Goal: Task Accomplishment & Management: Manage account settings

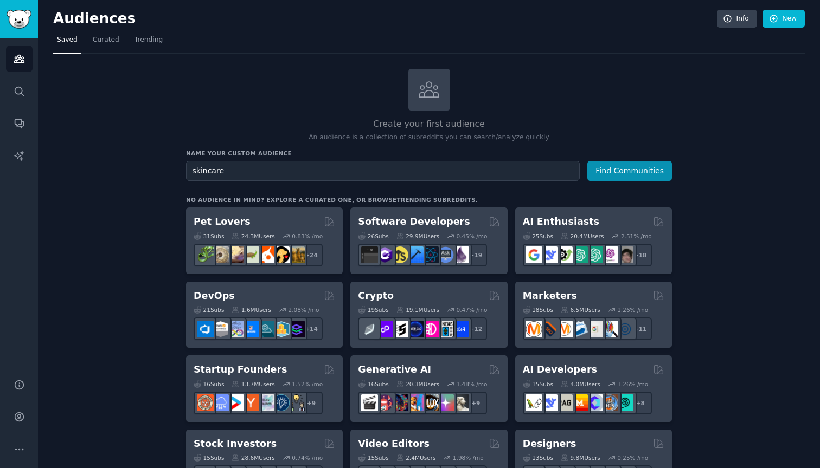
type input "skincare"
click at [630, 170] on button "Find Communities" at bounding box center [629, 171] width 85 height 20
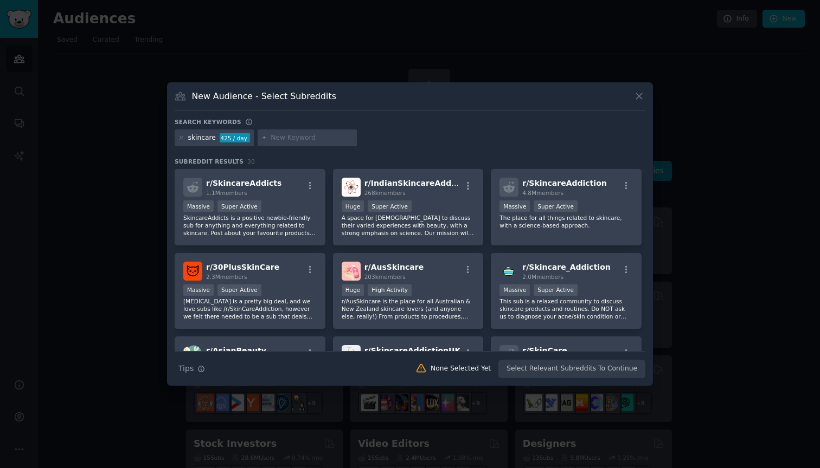
click at [273, 140] on input "text" at bounding box center [312, 138] width 82 height 10
type input "50plus"
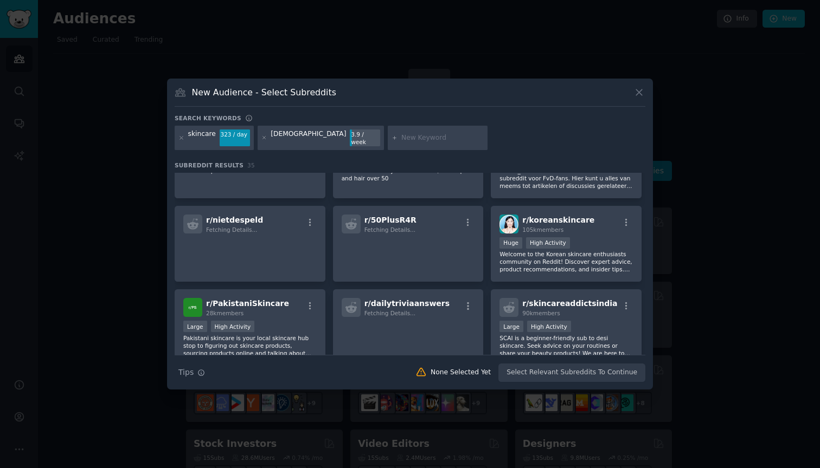
scroll to position [311, 0]
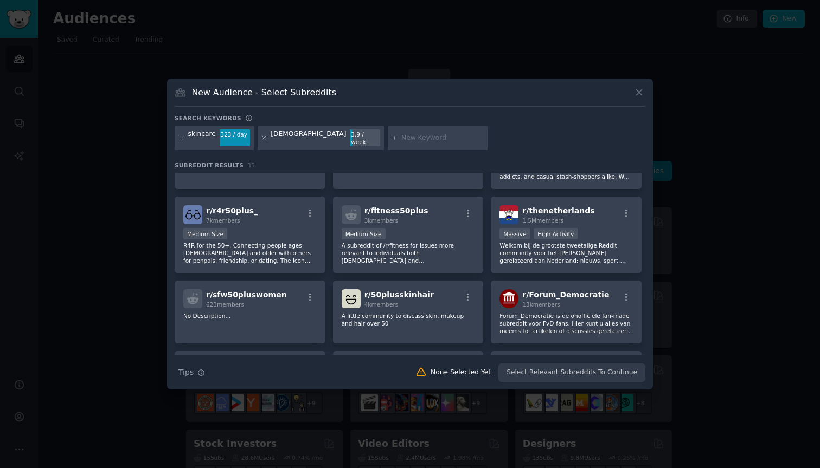
click at [262, 138] on icon at bounding box center [263, 138] width 3 height 3
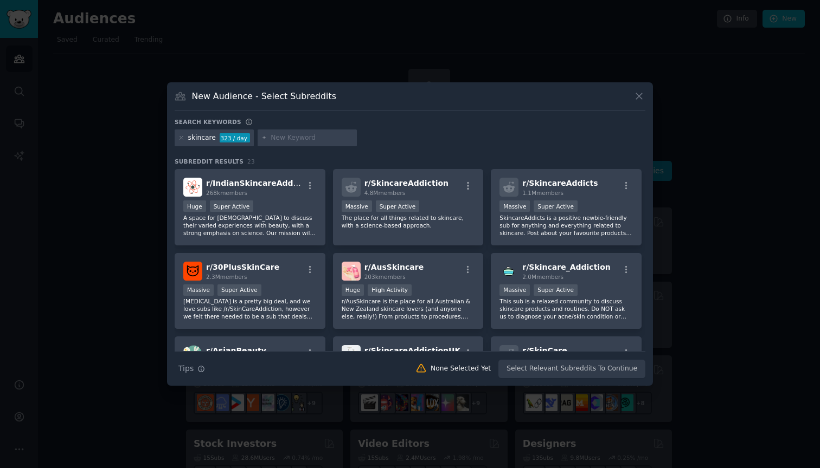
click at [325, 144] on div at bounding box center [307, 138] width 100 height 17
click at [322, 139] on input "text" at bounding box center [312, 138] width 82 height 10
type input "40plus"
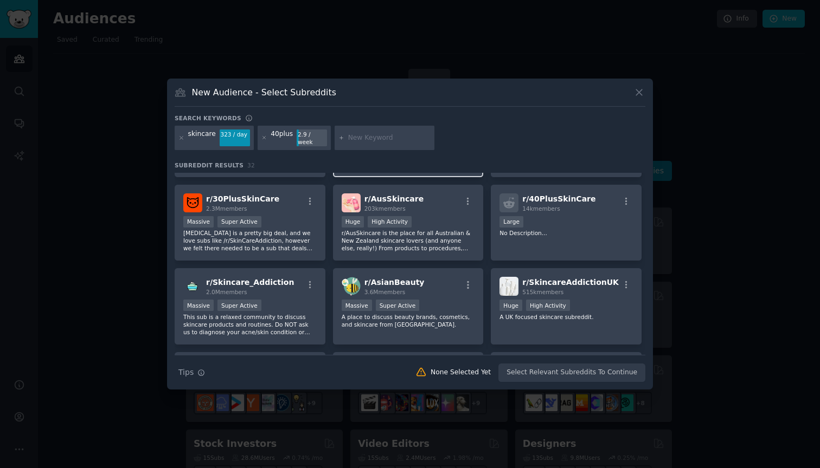
scroll to position [81, 0]
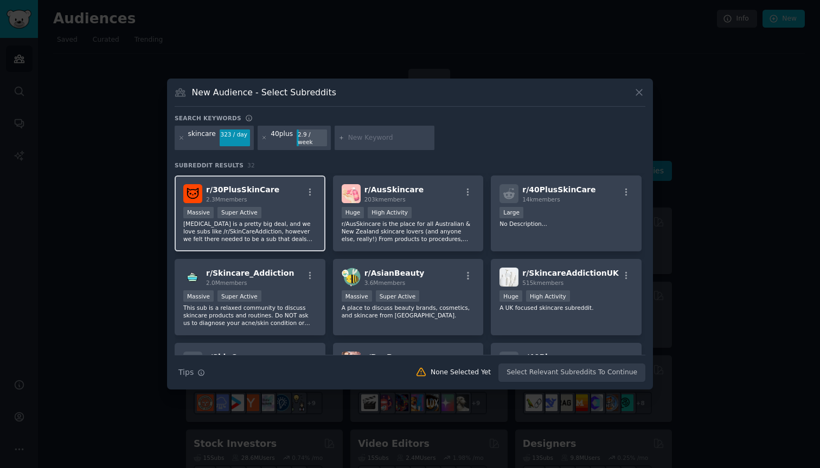
click at [278, 207] on div "Massive Super Active" at bounding box center [249, 214] width 133 height 14
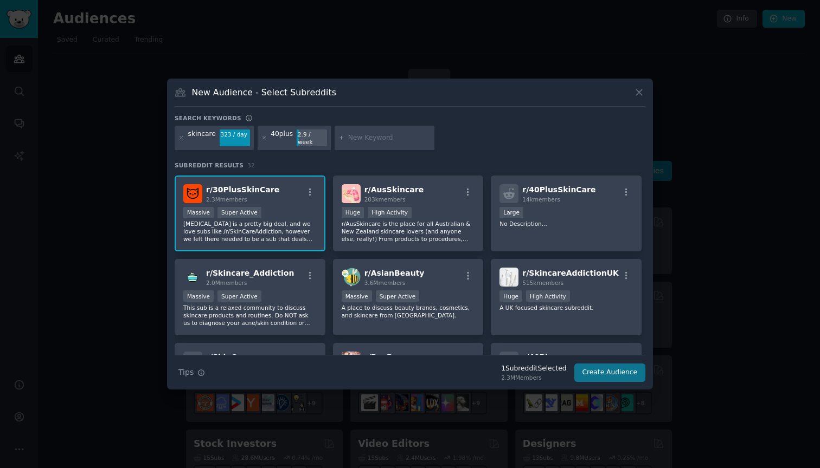
click at [603, 370] on button "Create Audience" at bounding box center [610, 373] width 72 height 18
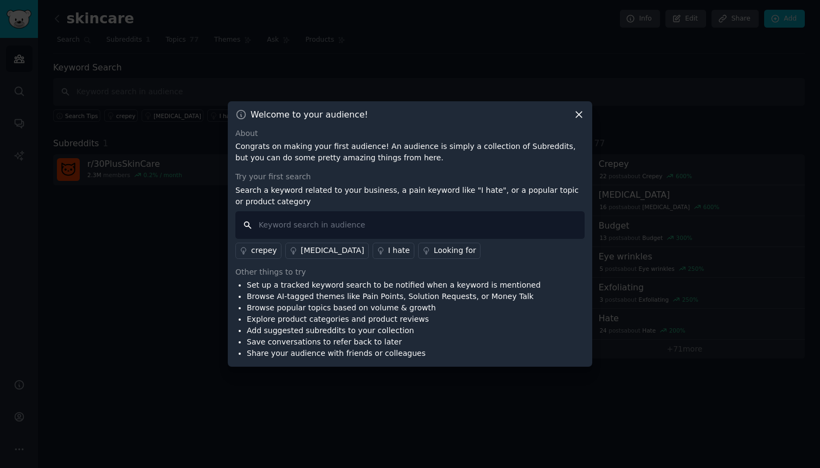
click at [452, 223] on input "text" at bounding box center [409, 225] width 349 height 28
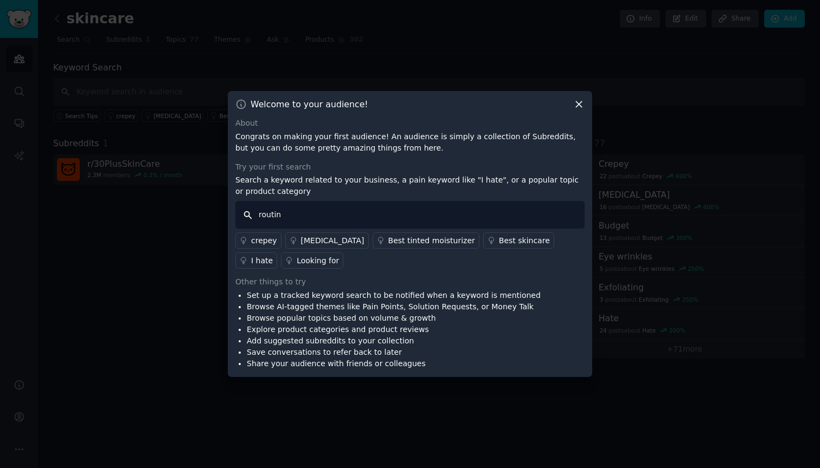
type input "routine"
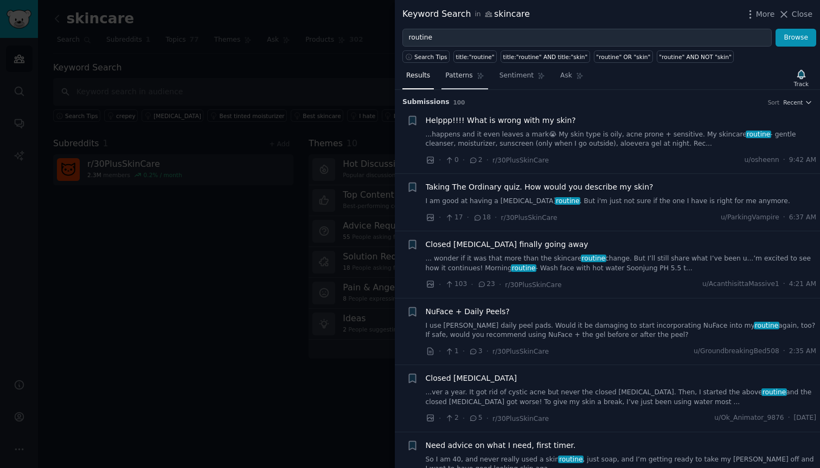
click at [460, 74] on span "Patterns" at bounding box center [458, 76] width 27 height 10
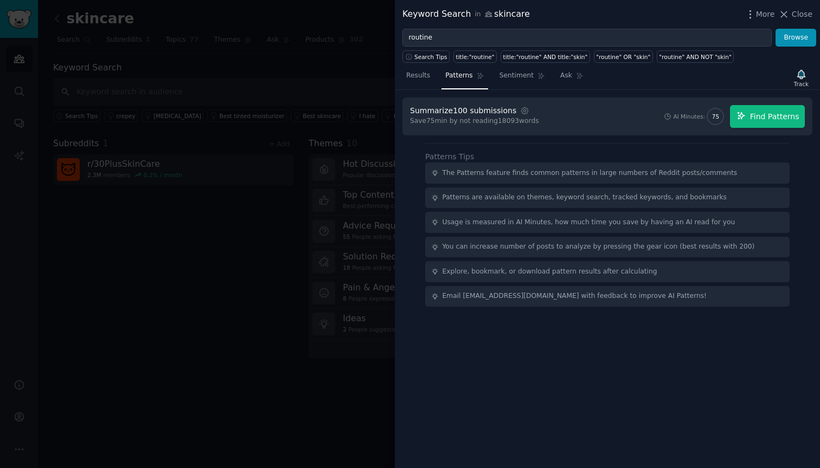
click at [752, 115] on span "Find Patterns" at bounding box center [774, 116] width 49 height 11
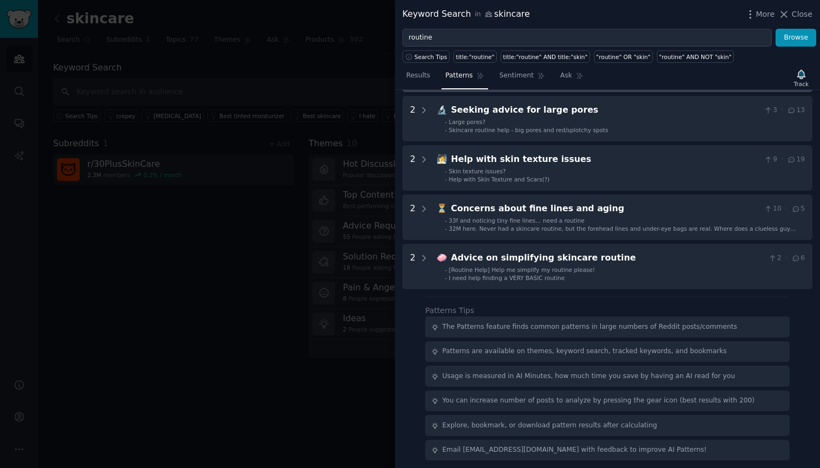
scroll to position [364, 0]
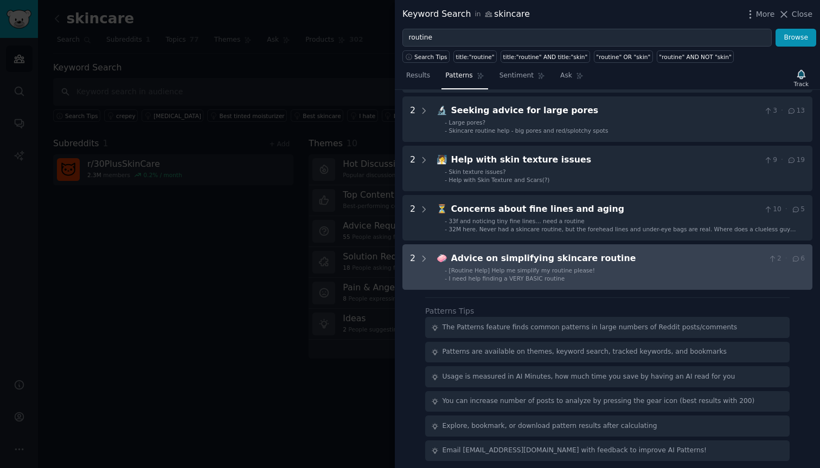
click at [614, 267] on li "- [Routine Help] Help me simplify my routine please!" at bounding box center [625, 271] width 360 height 8
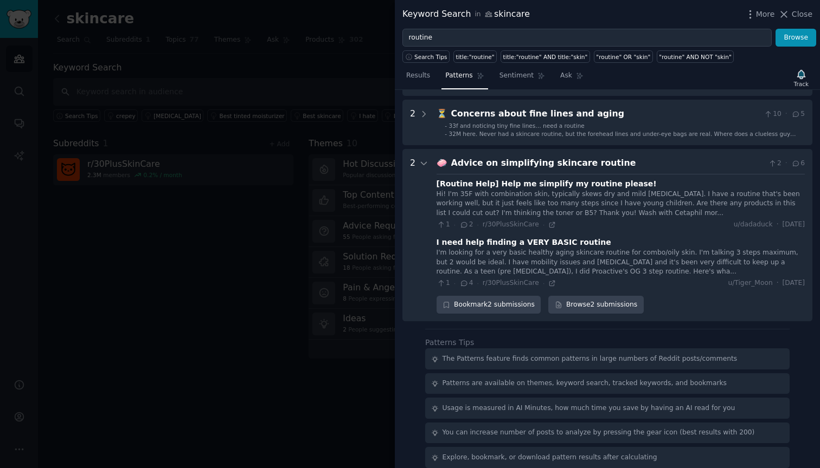
scroll to position [489, 0]
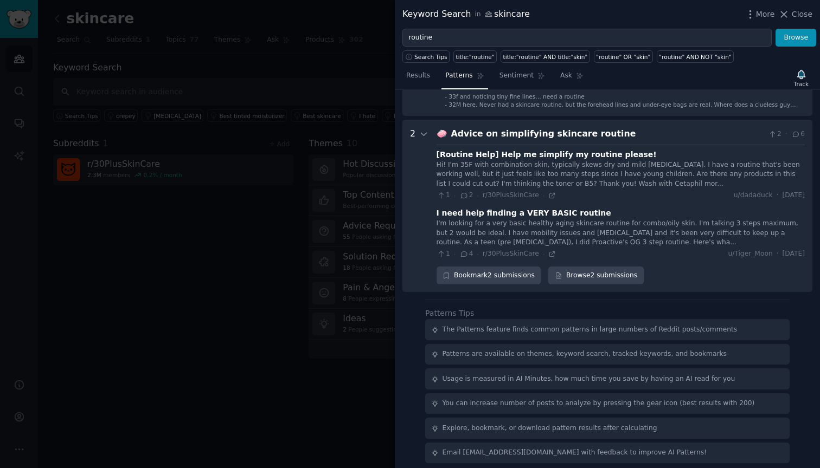
click at [584, 224] on div "I'm looking for a very basic healthy aging skincare routine for combo/oily skin…" at bounding box center [620, 233] width 368 height 29
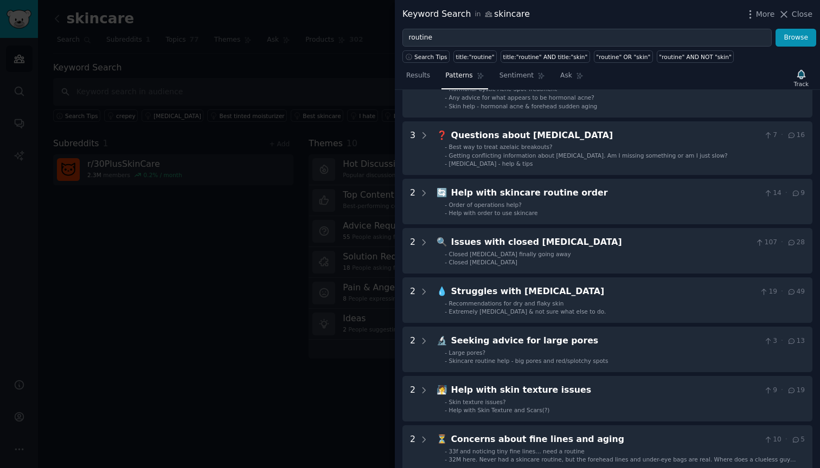
scroll to position [133, 0]
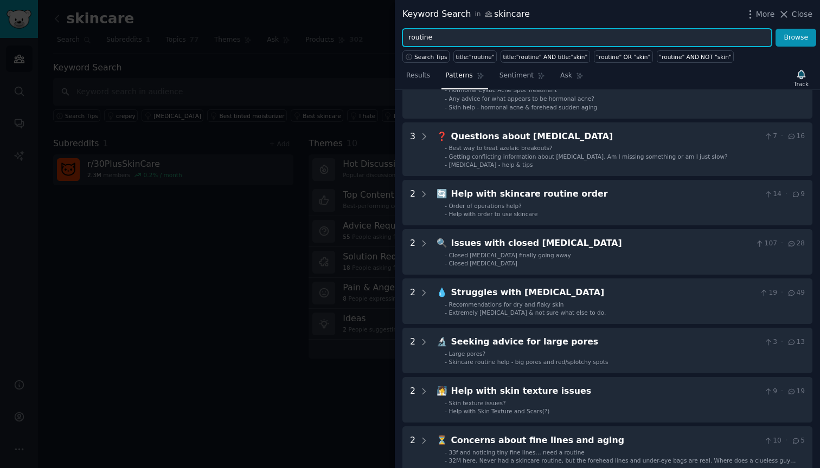
click at [421, 40] on input "routine" at bounding box center [586, 38] width 369 height 18
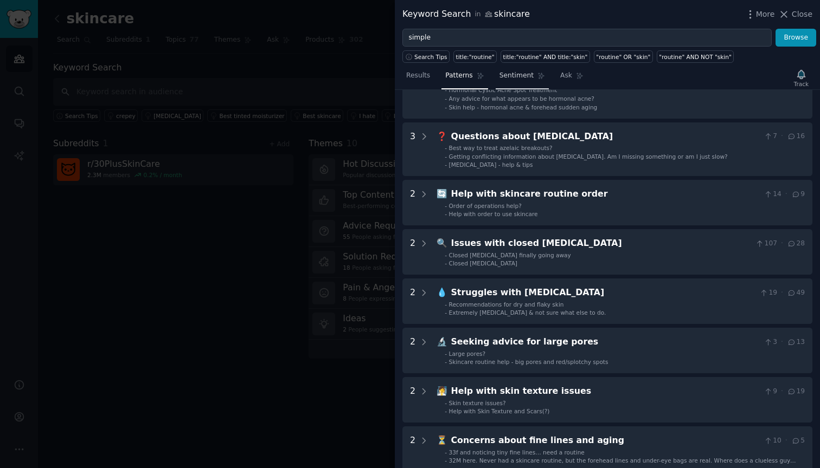
click at [498, 74] on link "Sentiment" at bounding box center [521, 78] width 53 height 22
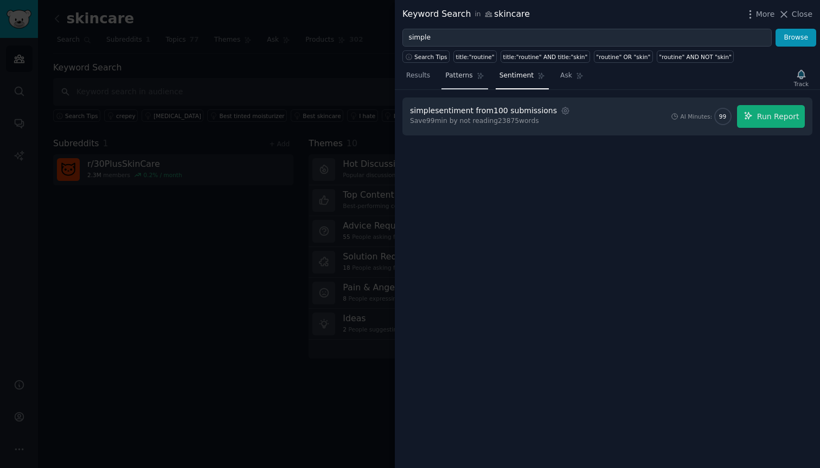
click at [471, 78] on span "Patterns" at bounding box center [458, 76] width 27 height 10
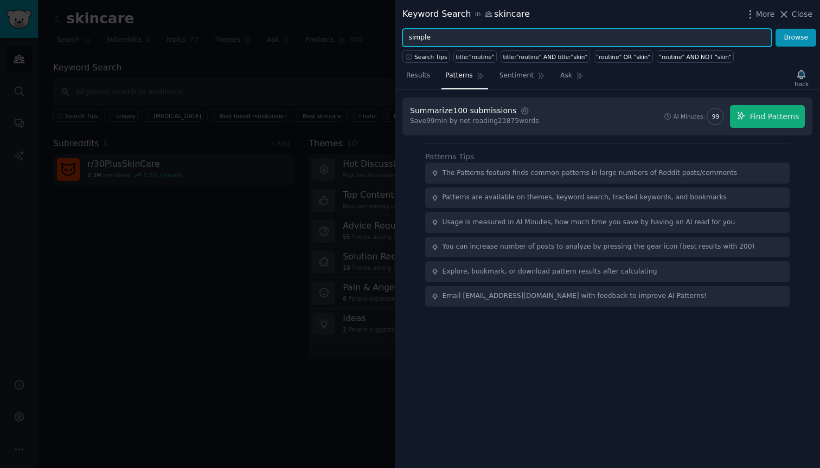
click at [486, 38] on input "simple" at bounding box center [586, 38] width 369 height 18
type input "title:routine"
click at [796, 37] on button "Browse" at bounding box center [795, 38] width 41 height 18
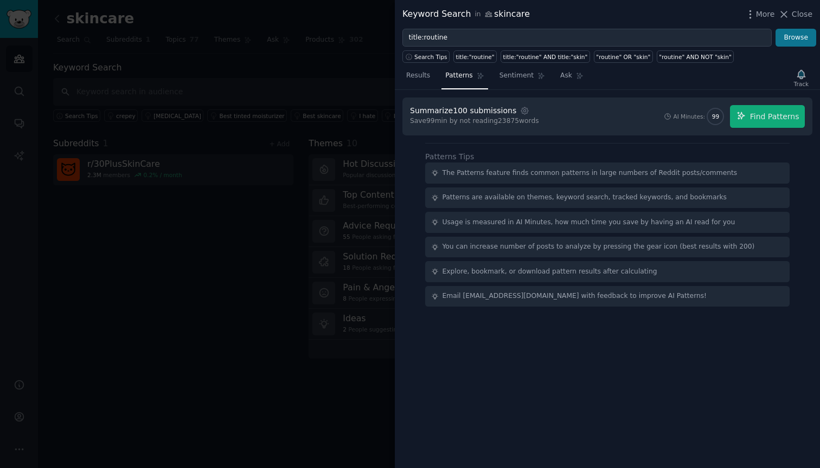
click at [813, 30] on button "Browse" at bounding box center [795, 38] width 41 height 18
click at [791, 33] on button "Browse" at bounding box center [795, 38] width 41 height 18
click at [407, 79] on span "Results" at bounding box center [418, 76] width 24 height 10
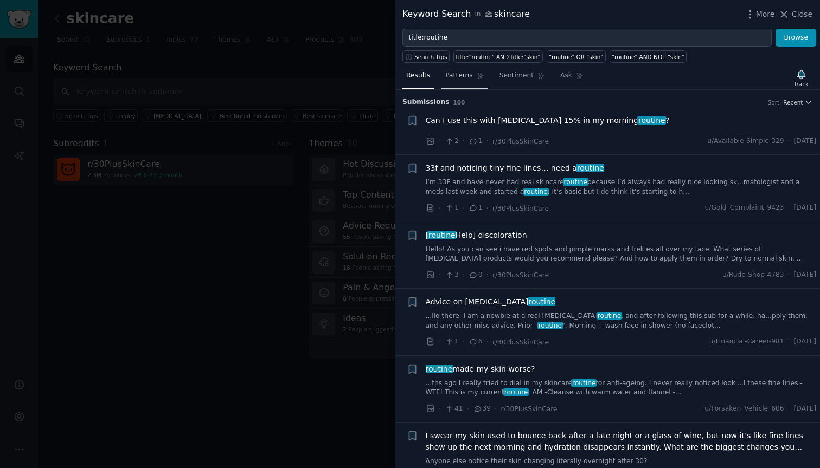
click at [477, 74] on icon at bounding box center [480, 76] width 6 height 6
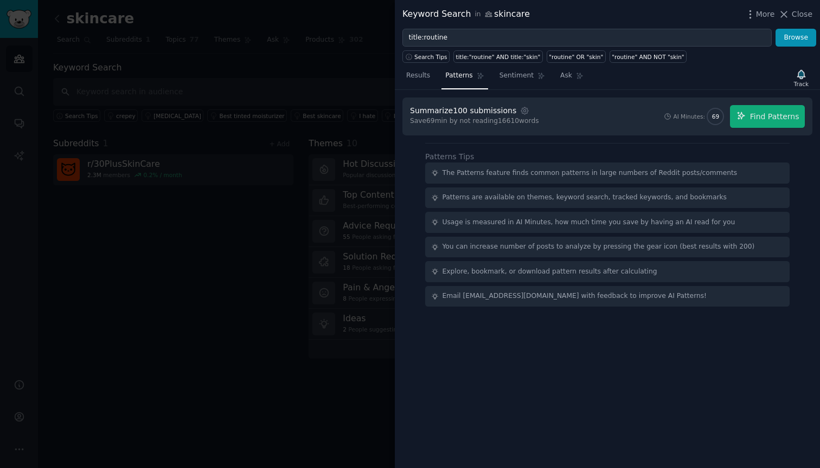
click at [765, 104] on div "Summarize 100 submissions Settings Save 69 min by not reading 16610 words AI Mi…" at bounding box center [607, 117] width 410 height 38
click at [765, 106] on button "Find Patterns" at bounding box center [767, 116] width 75 height 23
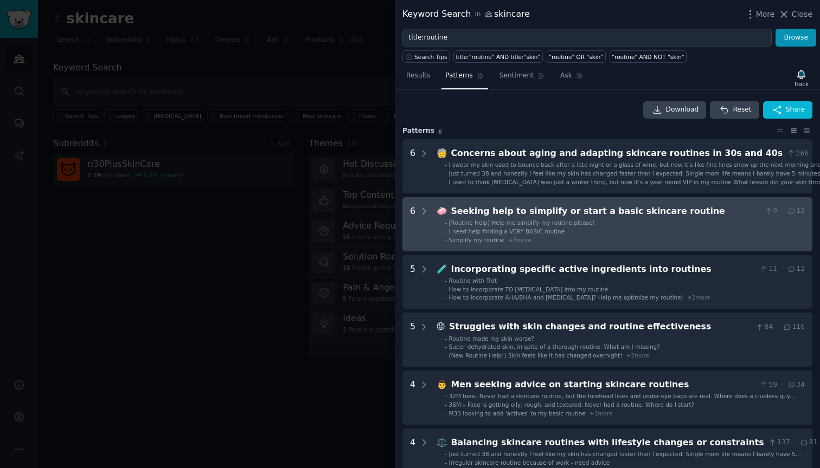
click at [688, 228] on li "- I need help finding a VERY BASIC routine" at bounding box center [625, 232] width 360 height 8
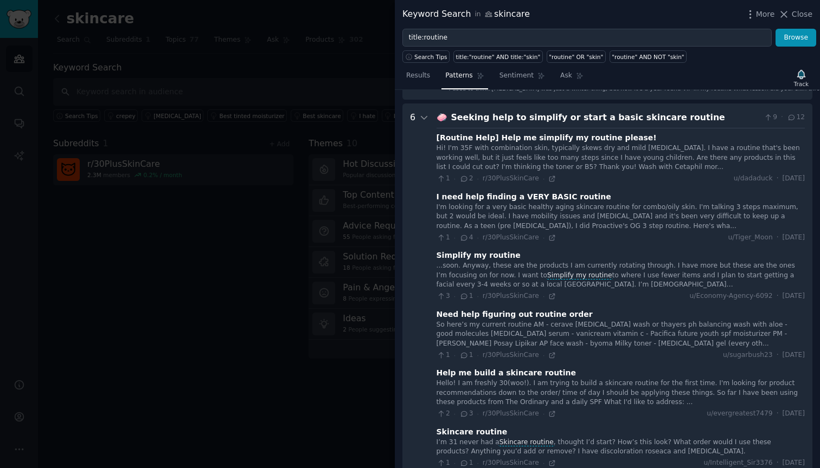
scroll to position [107, 0]
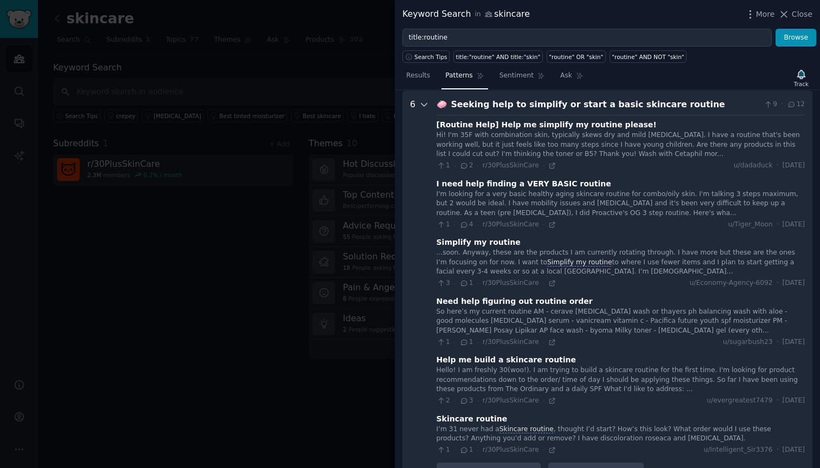
click at [425, 107] on icon at bounding box center [424, 105] width 10 height 10
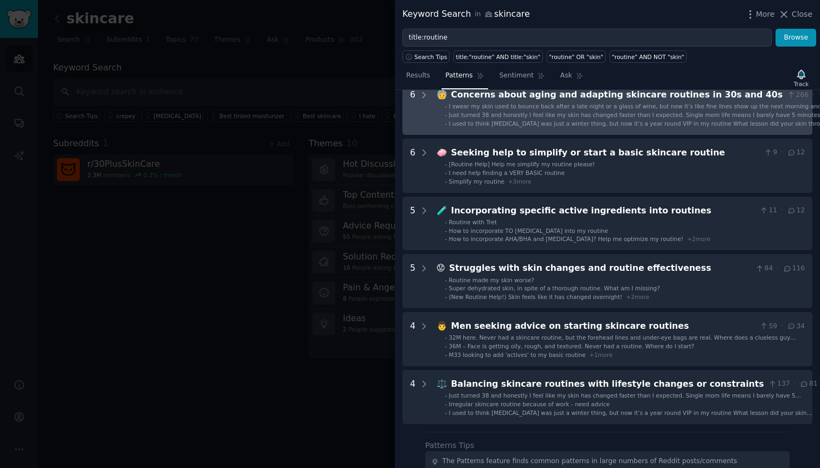
scroll to position [59, 0]
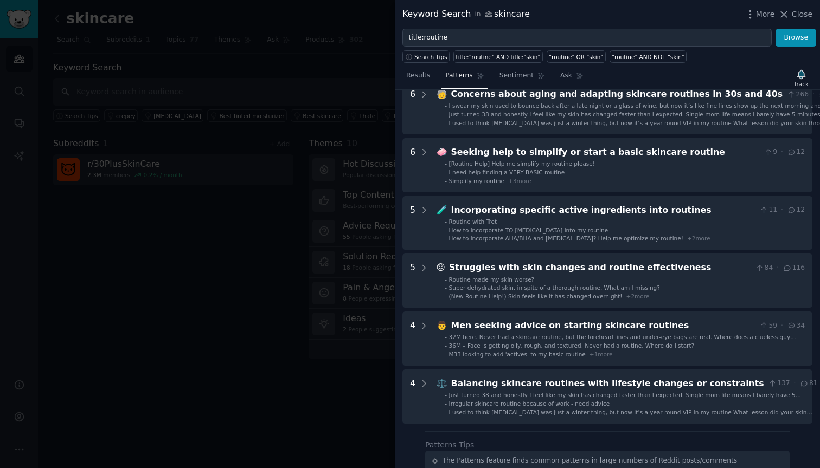
click at [471, 175] on span "I need help finding a VERY BASIC routine" at bounding box center [507, 172] width 116 height 7
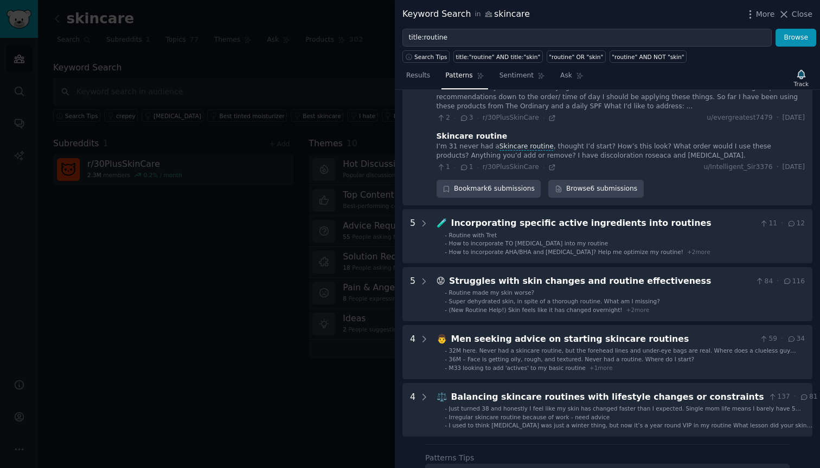
scroll to position [391, 0]
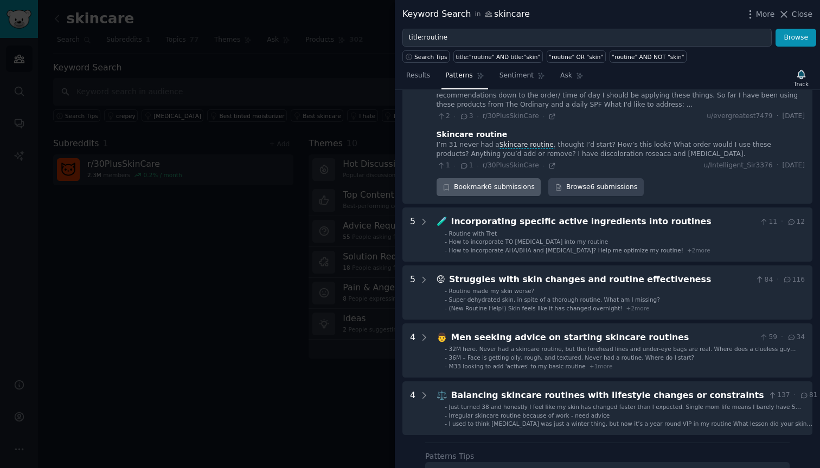
click at [503, 186] on div "Bookmark 6 submissions" at bounding box center [488, 187] width 105 height 18
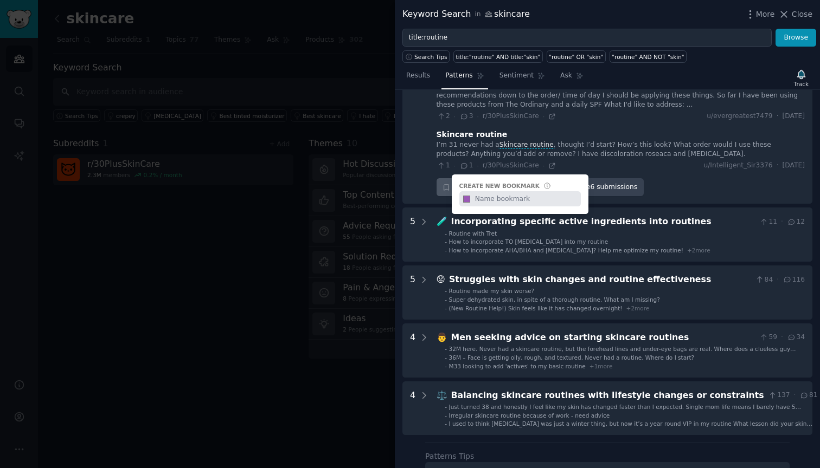
type input "s"
type input "30plus-routine"
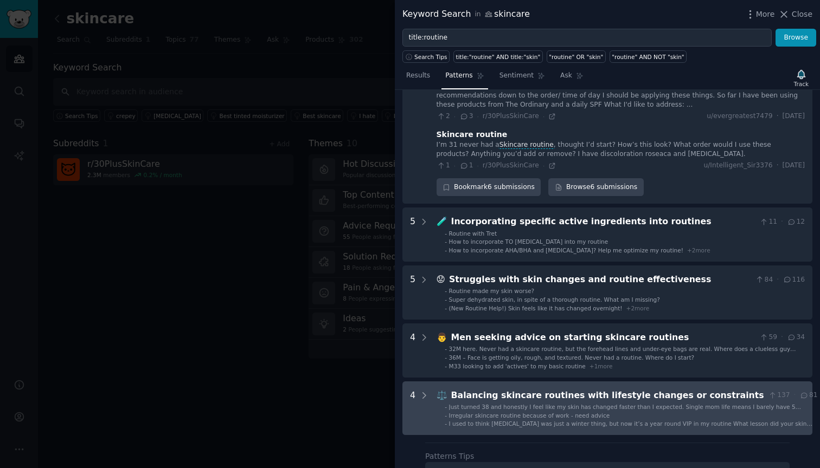
click at [499, 413] on span "Irregular skincare routine because of work - need advice" at bounding box center [529, 416] width 161 height 7
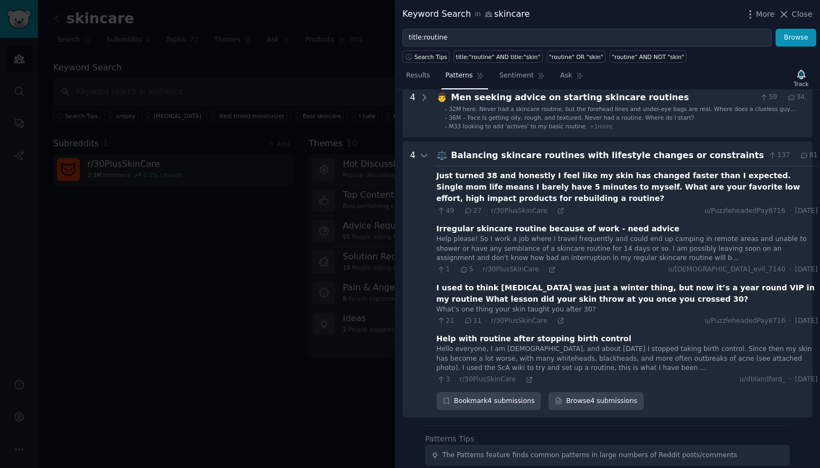
scroll to position [675, 0]
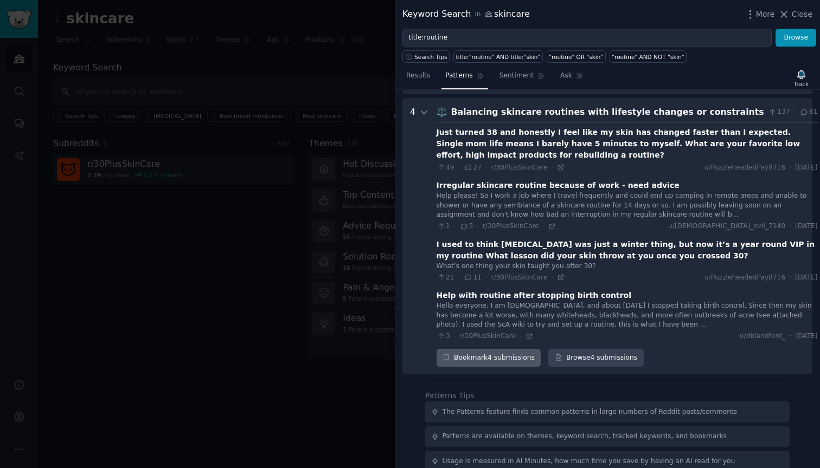
click at [494, 349] on div "Bookmark 4 submissions" at bounding box center [488, 358] width 105 height 18
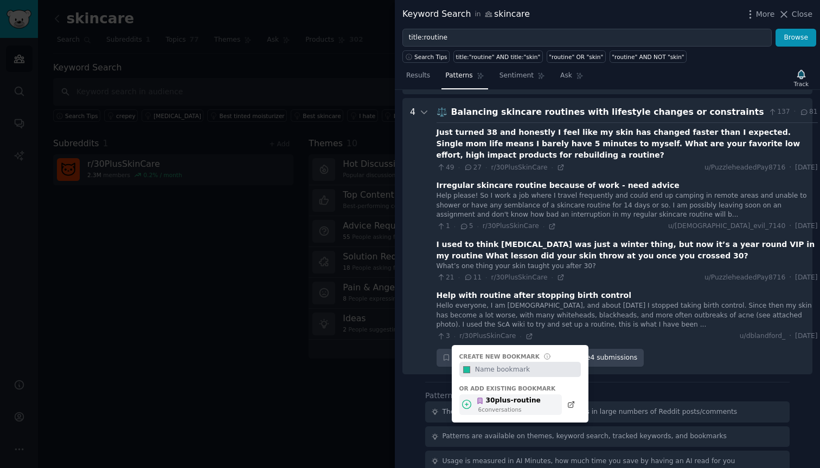
click at [500, 402] on div "30plus-routine 6 conversation s" at bounding box center [510, 405] width 102 height 21
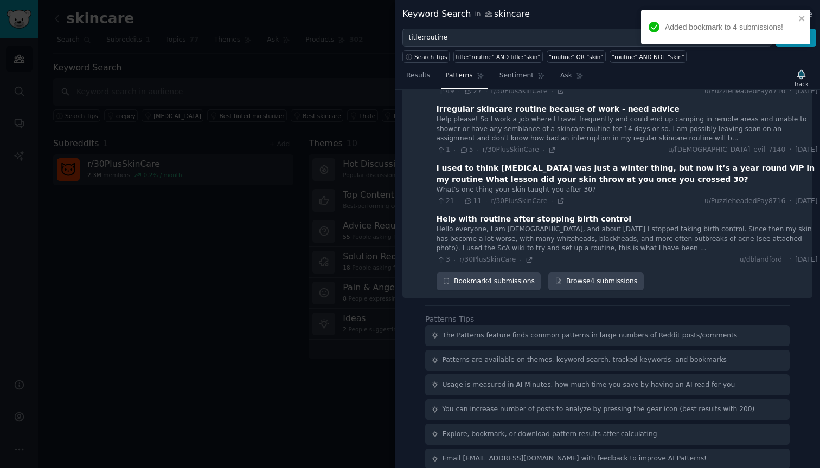
scroll to position [751, 0]
click at [315, 71] on div at bounding box center [410, 234] width 820 height 468
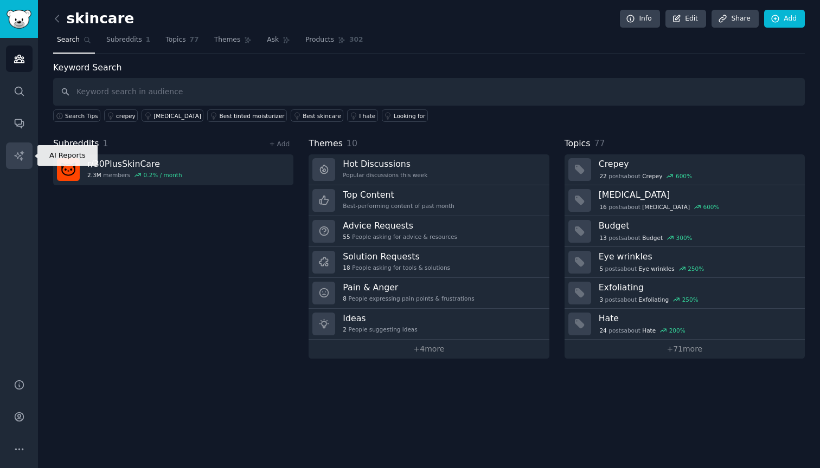
click at [22, 160] on icon "Sidebar" at bounding box center [19, 155] width 11 height 11
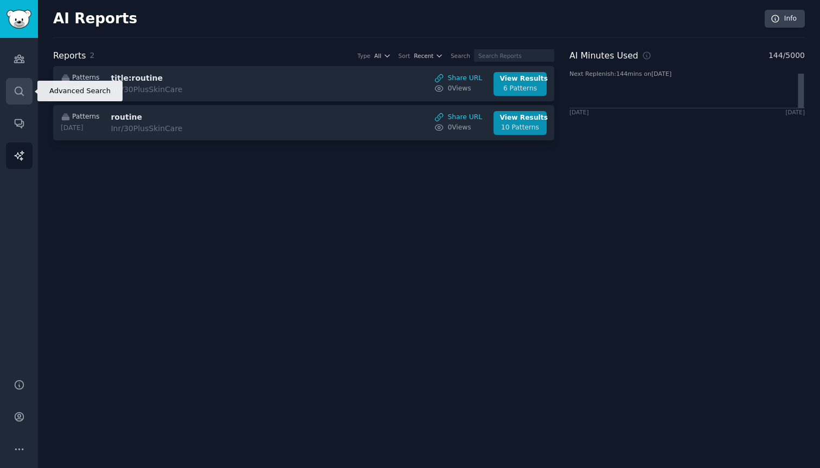
click at [20, 94] on icon "Sidebar" at bounding box center [19, 91] width 11 height 11
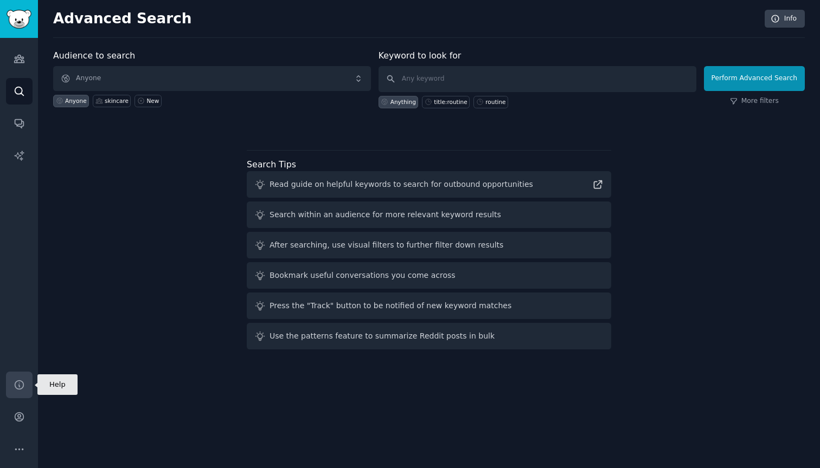
click at [27, 378] on link "Help" at bounding box center [19, 385] width 27 height 27
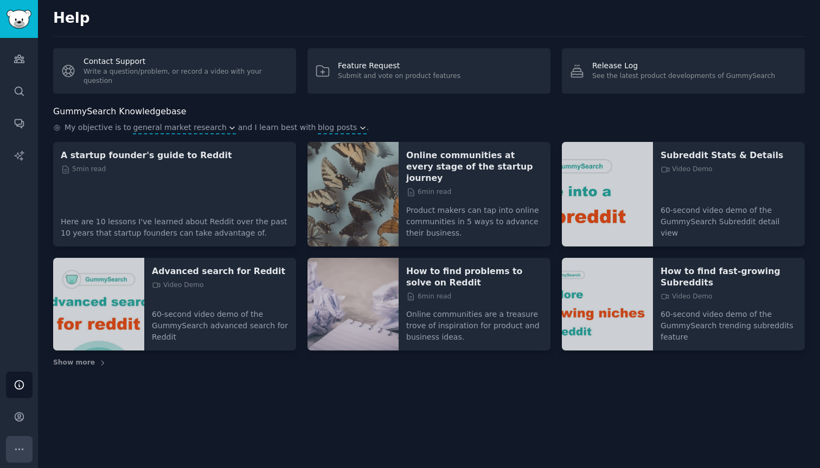
click at [21, 457] on button "More" at bounding box center [19, 449] width 27 height 27
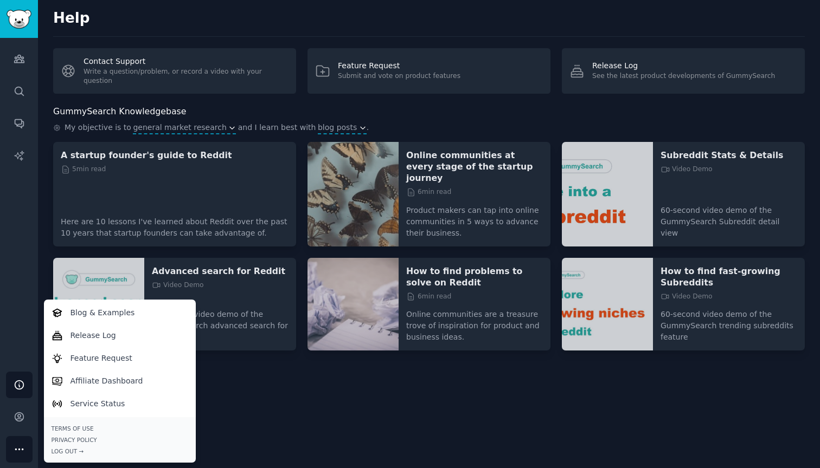
click at [38, 169] on div "Help Contact Support Write a question/problem, or record a video with your ques…" at bounding box center [429, 234] width 782 height 468
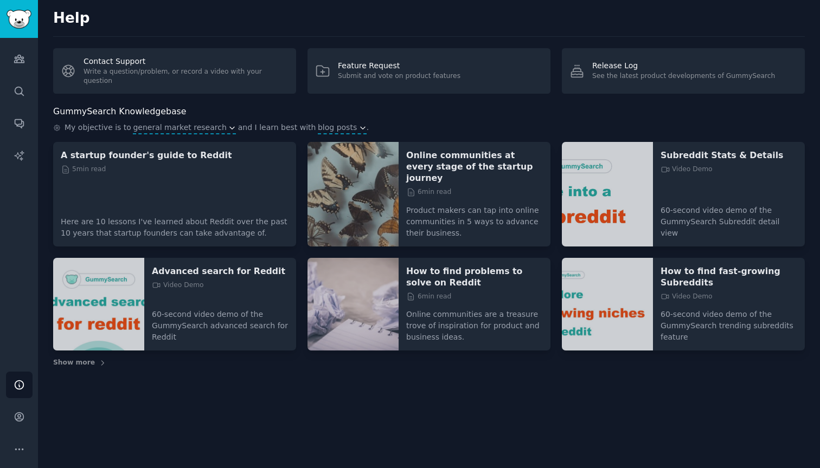
click at [25, 16] on img "Sidebar" at bounding box center [19, 19] width 25 height 19
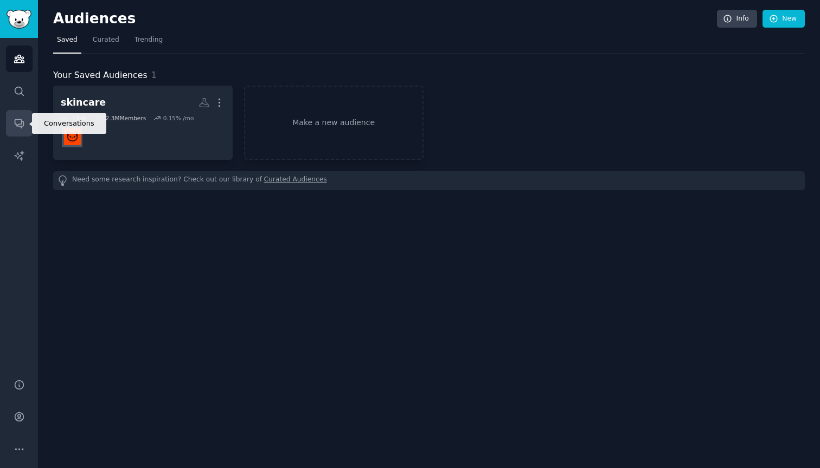
click at [20, 124] on icon "Sidebar" at bounding box center [19, 123] width 11 height 11
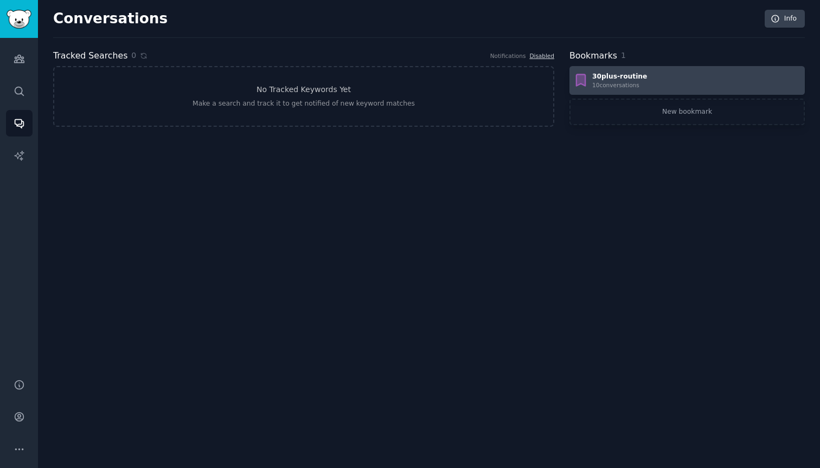
click at [597, 76] on div "30plus-routine" at bounding box center [619, 77] width 55 height 10
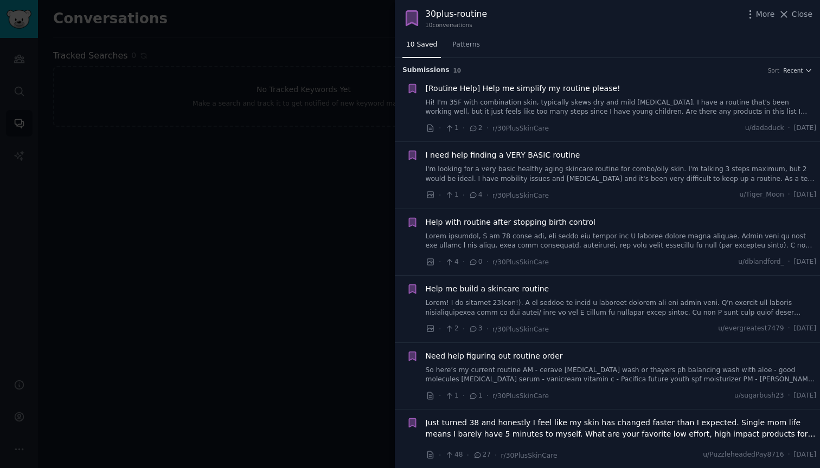
click at [585, 100] on link "Hi! I'm 35F with combination skin, typically skews dry and mild rosacea. I have…" at bounding box center [621, 107] width 391 height 19
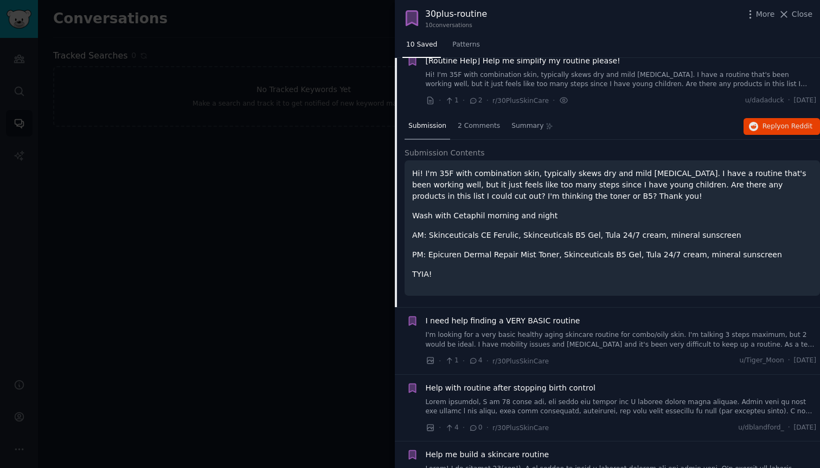
scroll to position [35, 0]
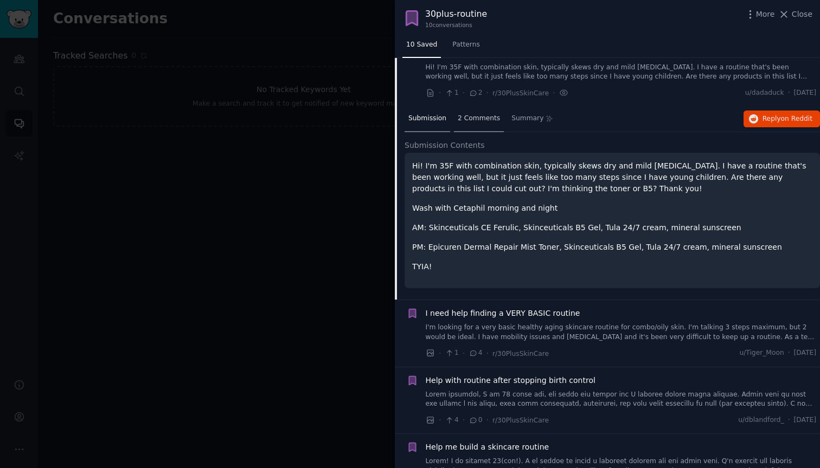
click at [475, 110] on div "2 Comments" at bounding box center [479, 119] width 50 height 26
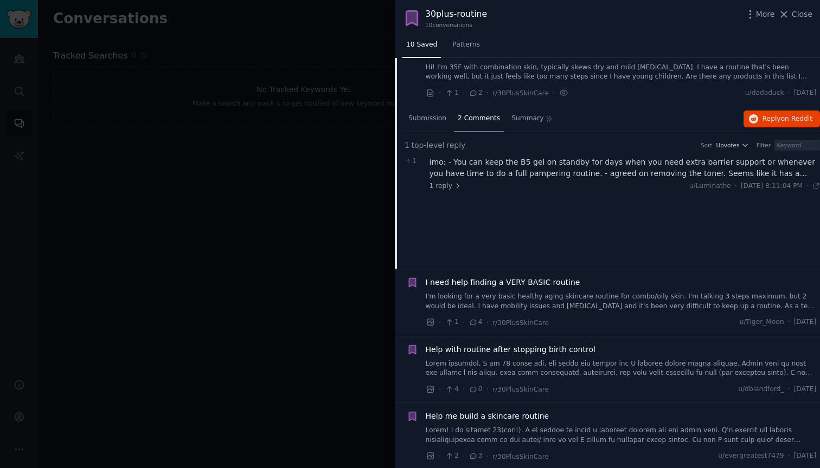
click at [499, 295] on link "I'm looking for a very basic healthy aging skincare routine for combo/oily skin…" at bounding box center [621, 301] width 391 height 19
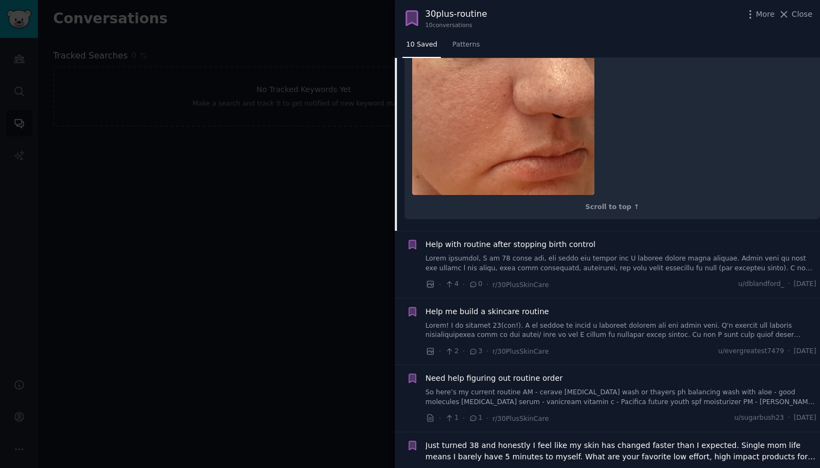
scroll to position [536, 0]
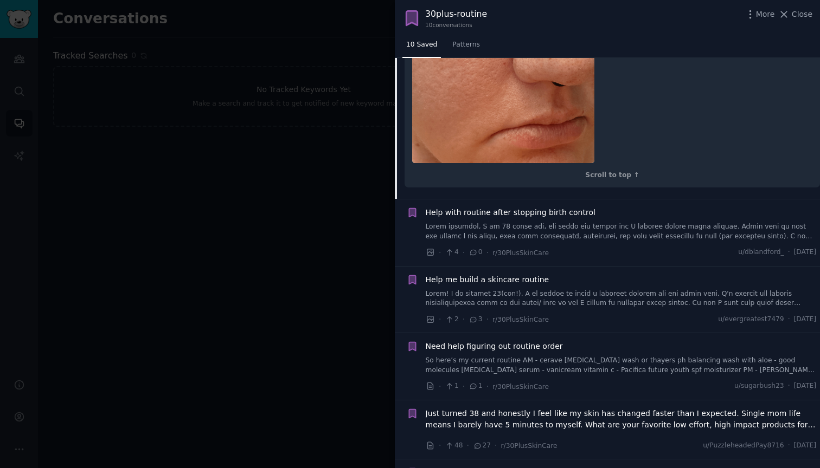
click at [580, 235] on link at bounding box center [621, 231] width 391 height 19
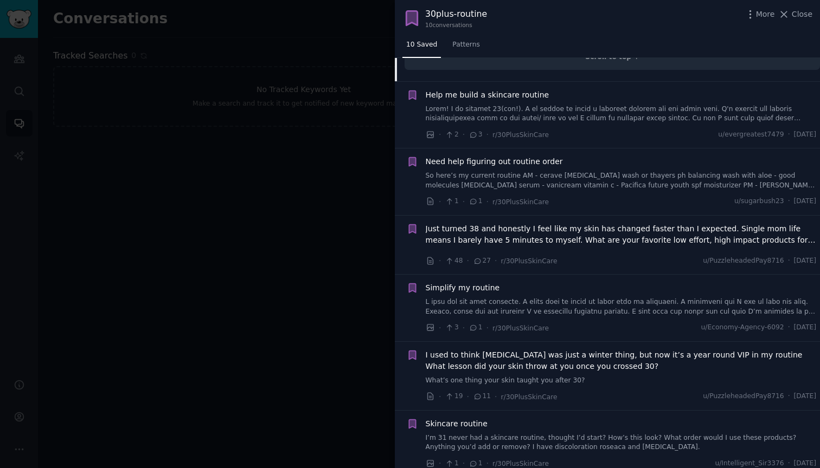
scroll to position [987, 0]
click at [556, 236] on span "Just turned 38 and honestly I feel like my skin has changed faster than I expec…" at bounding box center [621, 233] width 391 height 23
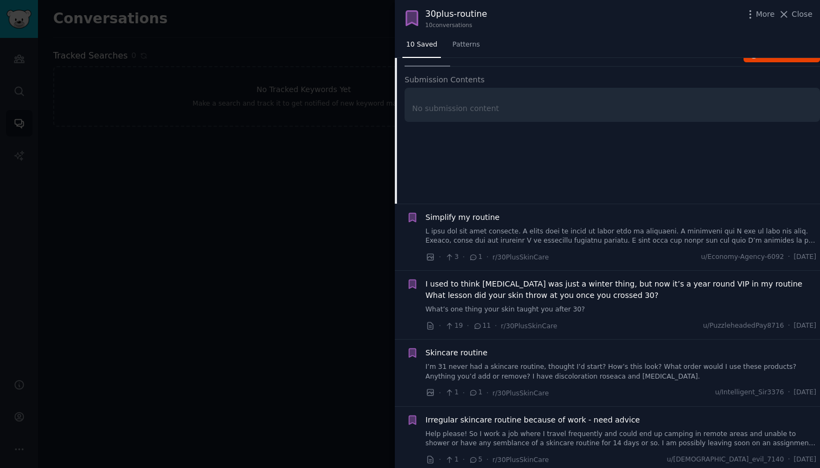
scroll to position [349, 0]
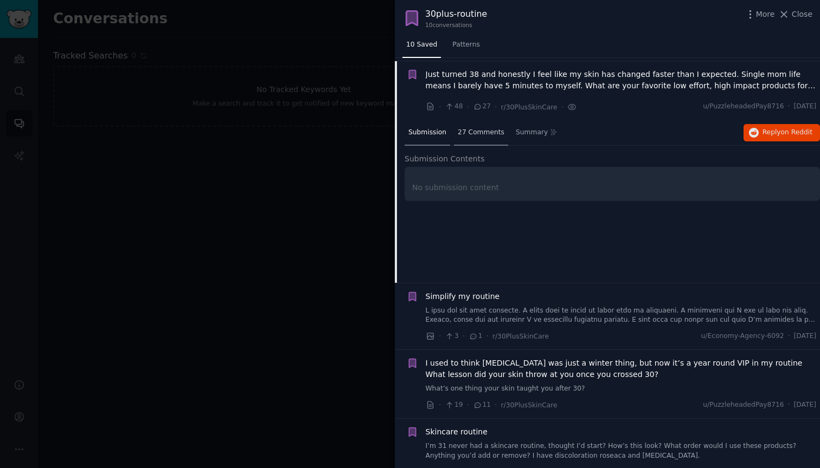
click at [471, 128] on span "27 Comments" at bounding box center [481, 133] width 47 height 10
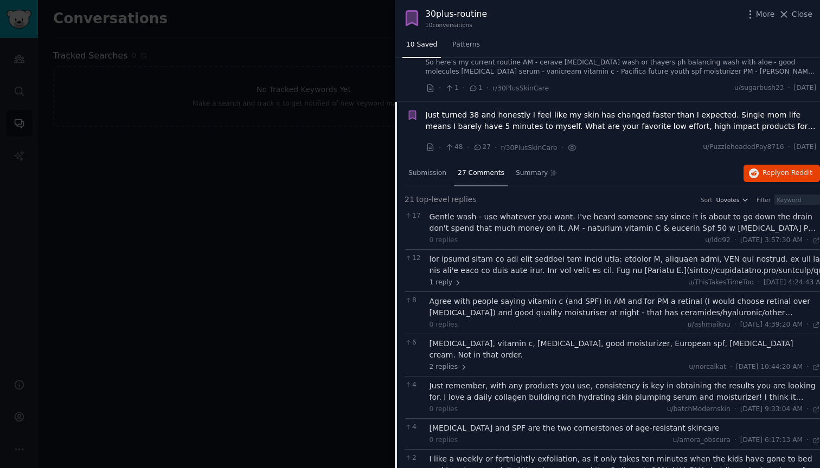
scroll to position [304, 0]
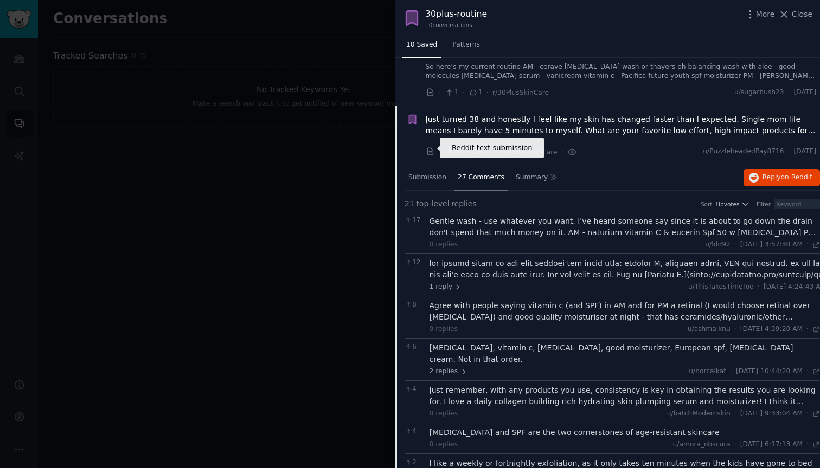
click at [433, 147] on icon at bounding box center [431, 152] width 10 height 10
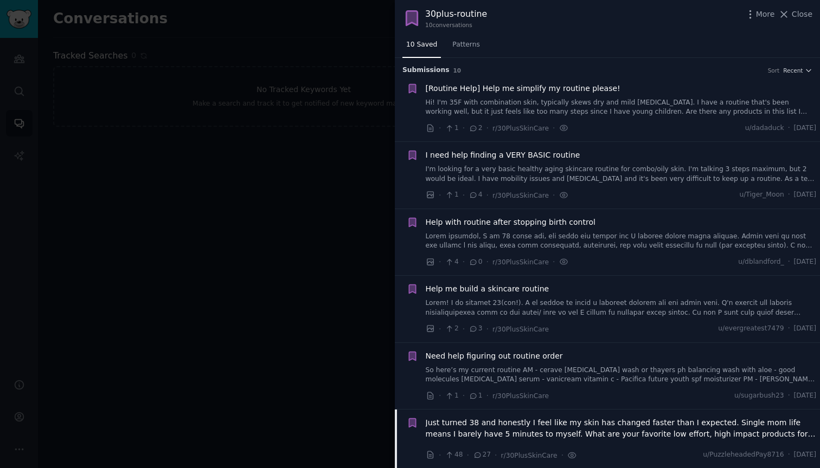
scroll to position [0, 0]
click at [519, 165] on link "I'm looking for a very basic healthy aging skincare routine for combo/oily skin…" at bounding box center [621, 174] width 391 height 19
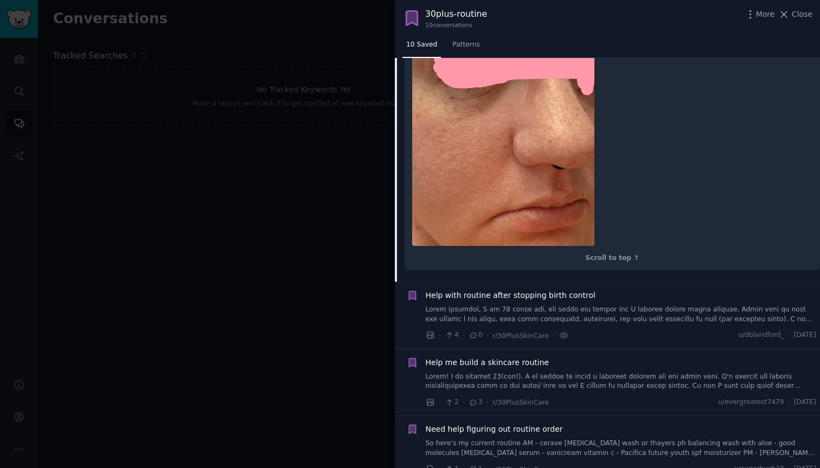
scroll to position [464, 0]
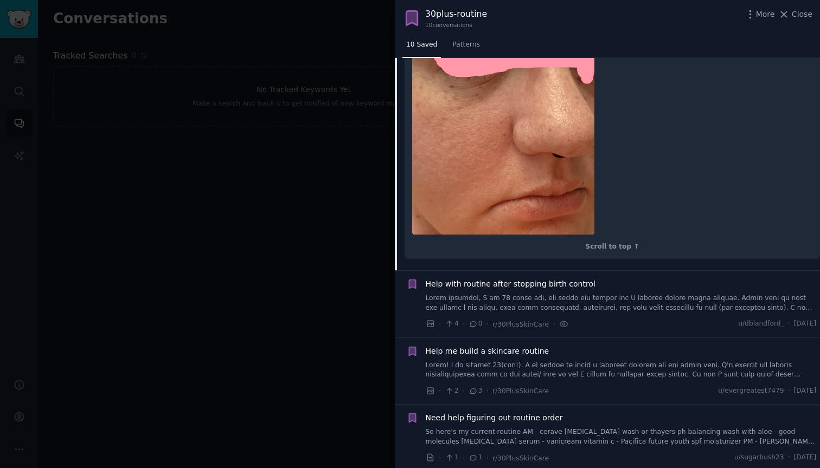
click at [543, 364] on link at bounding box center [621, 370] width 391 height 19
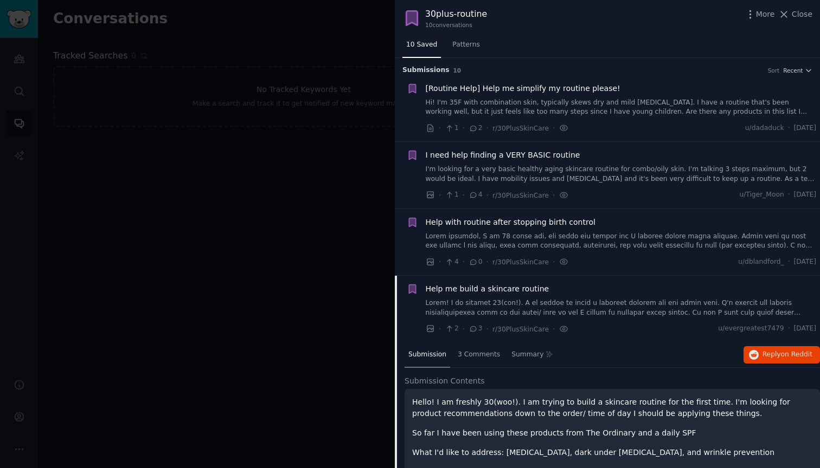
click at [333, 222] on div at bounding box center [410, 234] width 820 height 468
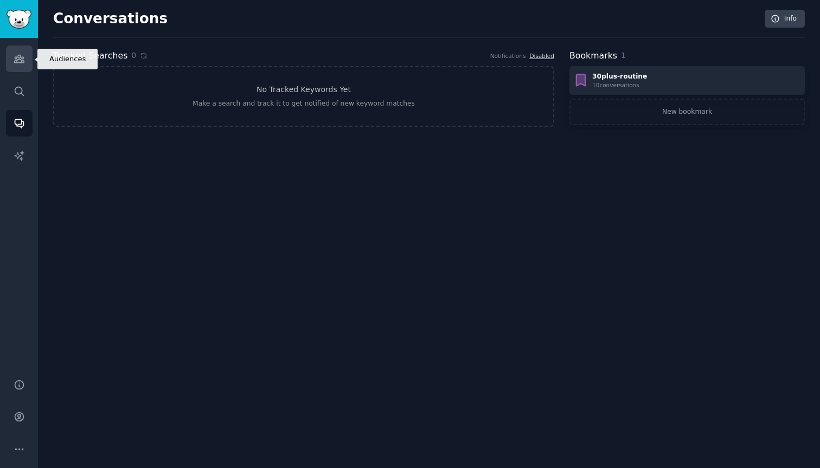
click at [12, 62] on link "Audiences" at bounding box center [19, 59] width 27 height 27
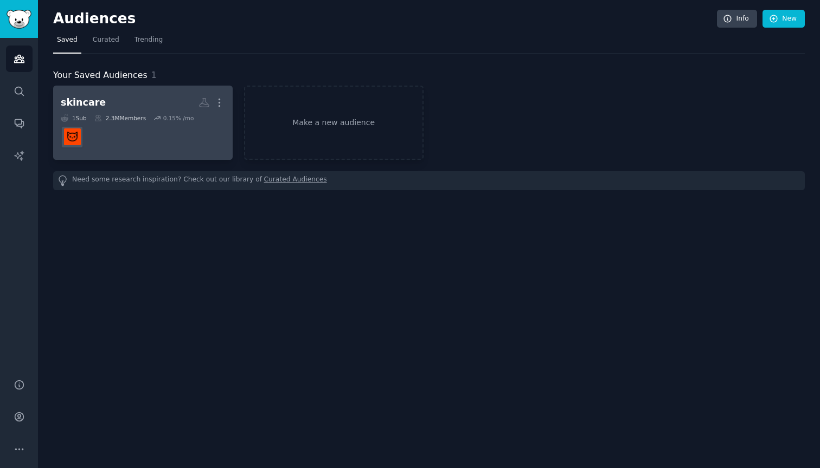
click at [113, 125] on dd at bounding box center [143, 137] width 164 height 30
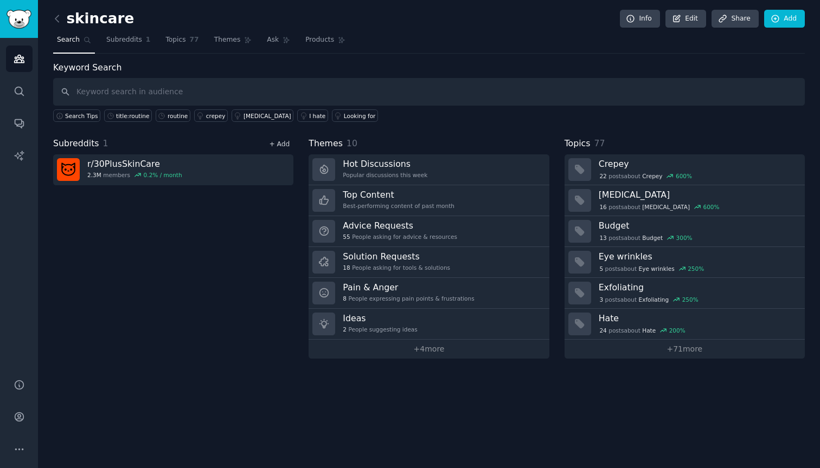
click at [283, 142] on link "+ Add" at bounding box center [279, 144] width 21 height 8
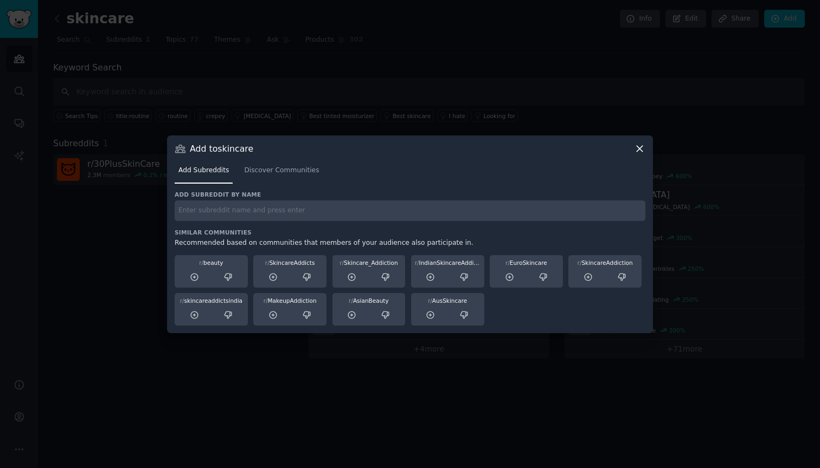
click at [260, 218] on input "text" at bounding box center [410, 211] width 471 height 21
type input "plusskincare"
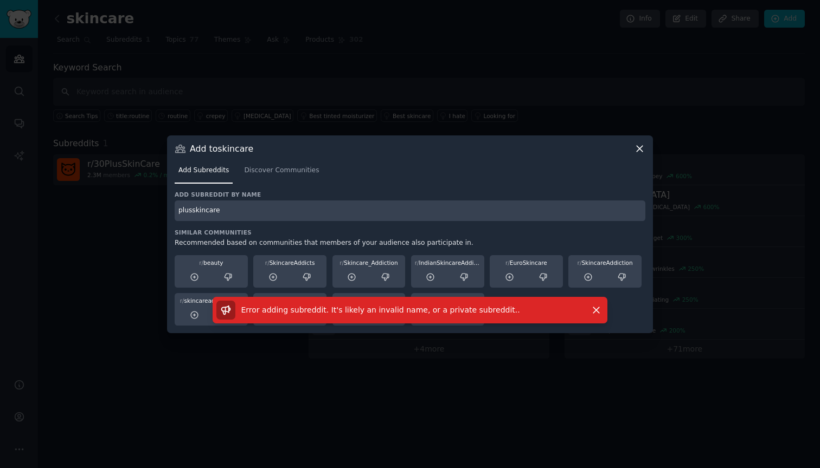
click at [248, 213] on input "plusskincare" at bounding box center [410, 211] width 471 height 21
click at [261, 173] on span "Discover Communities" at bounding box center [281, 171] width 75 height 10
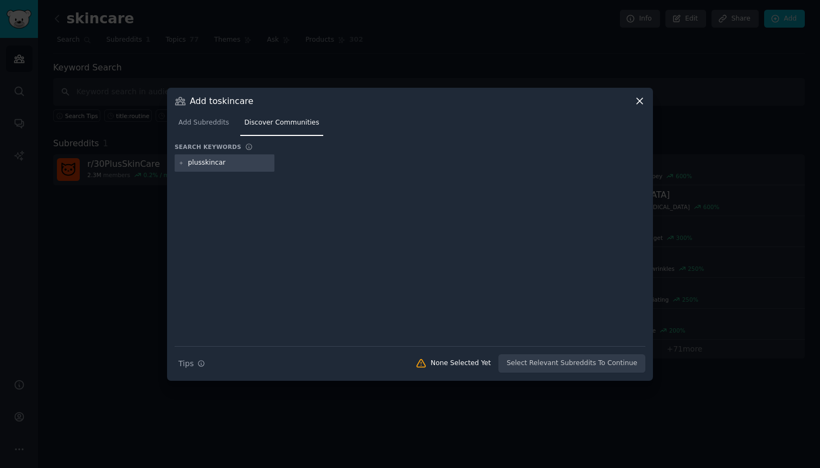
type input "plusskincare"
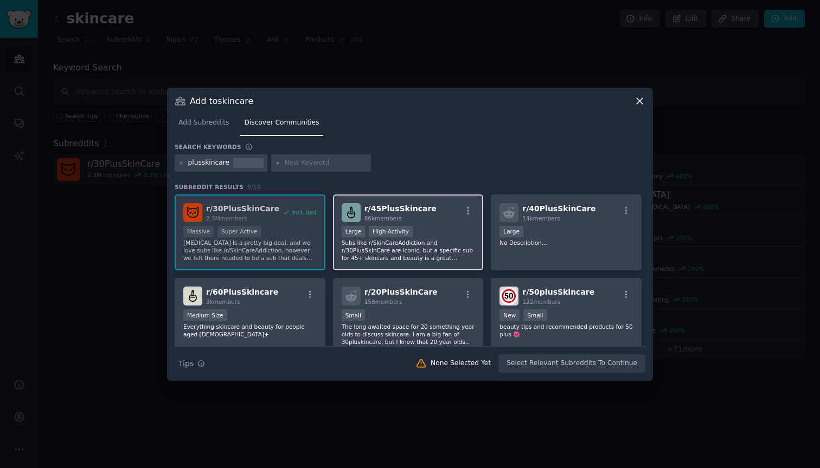
click at [477, 210] on div "r/ 45PlusSkincare 86k members 10,000 - 100,000 members Large High Activity Subs…" at bounding box center [408, 233] width 151 height 76
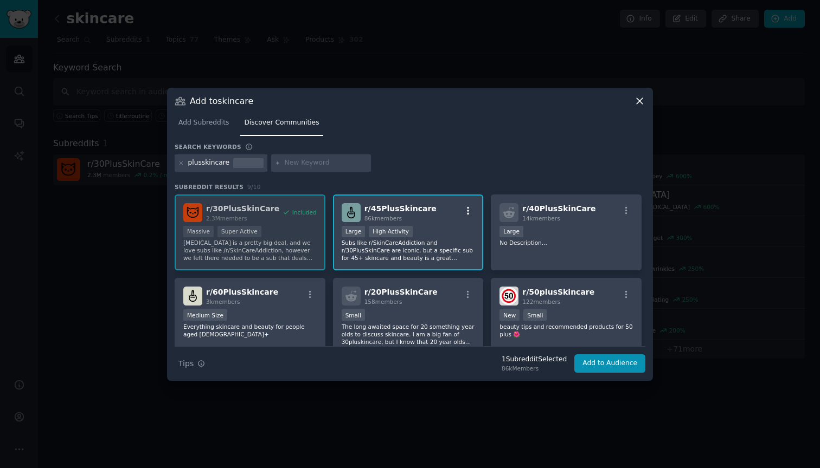
click at [467, 211] on icon "button" at bounding box center [468, 211] width 10 height 10
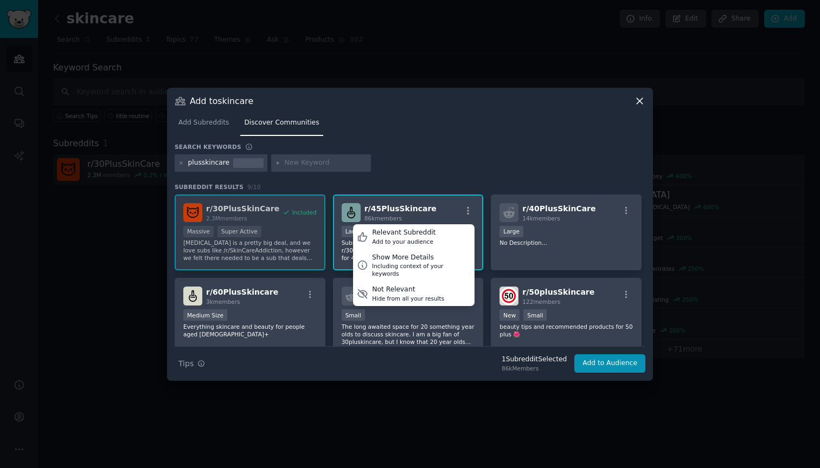
click at [459, 170] on div "plusskincare" at bounding box center [410, 164] width 471 height 21
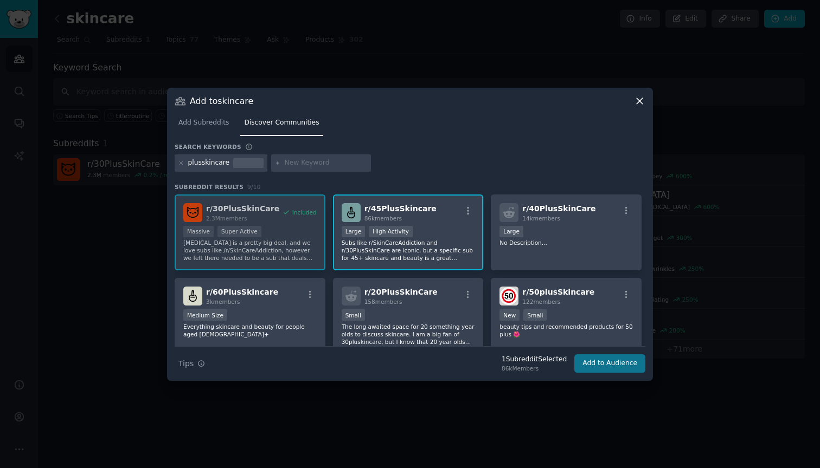
click at [593, 364] on button "Add to Audience" at bounding box center [609, 364] width 71 height 18
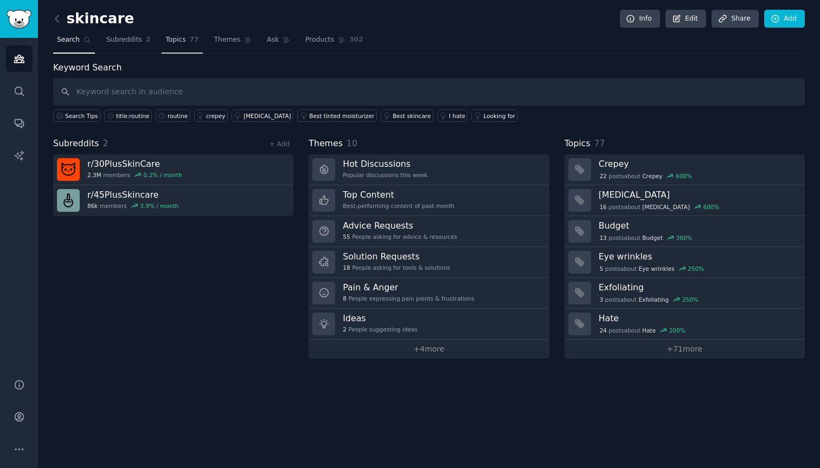
click at [182, 47] on link "Topics 77" at bounding box center [182, 42] width 41 height 22
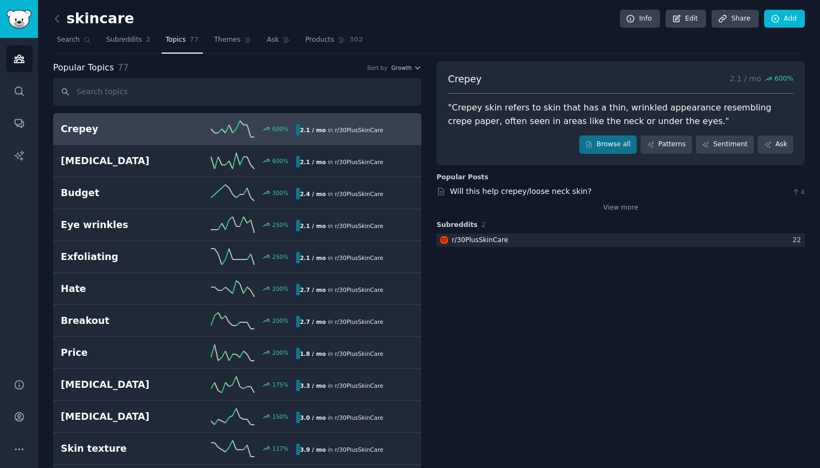
click at [400, 71] on div "Popular Topics 77 Sort by Growth" at bounding box center [237, 68] width 368 height 14
click at [401, 66] on span "Growth" at bounding box center [401, 68] width 21 height 8
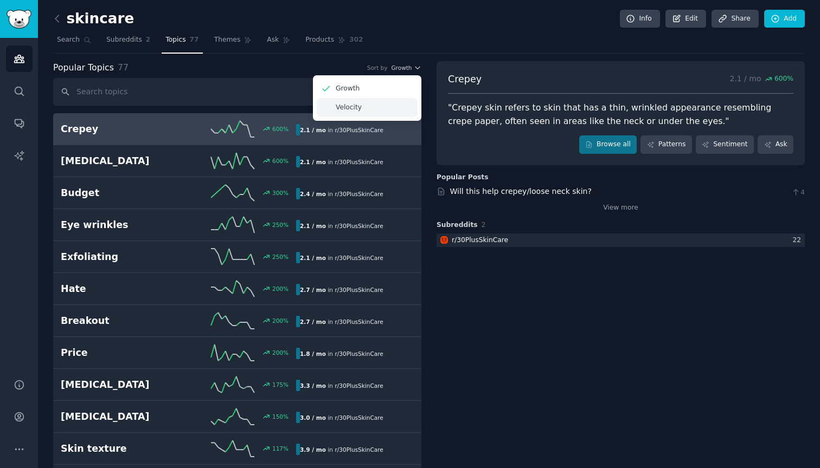
click at [381, 106] on div "Velocity" at bounding box center [367, 107] width 101 height 19
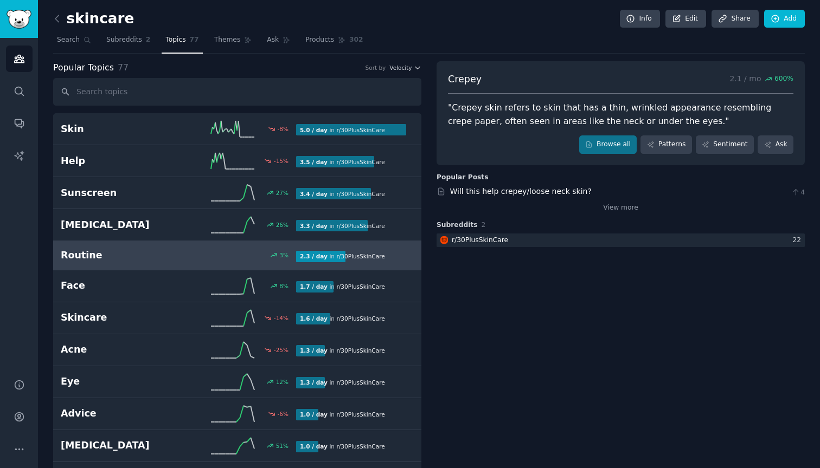
click at [268, 247] on link "Routine 3 % 2.3 / day in r/ 30PlusSkinCare 3% increase in mentions recently" at bounding box center [237, 255] width 368 height 29
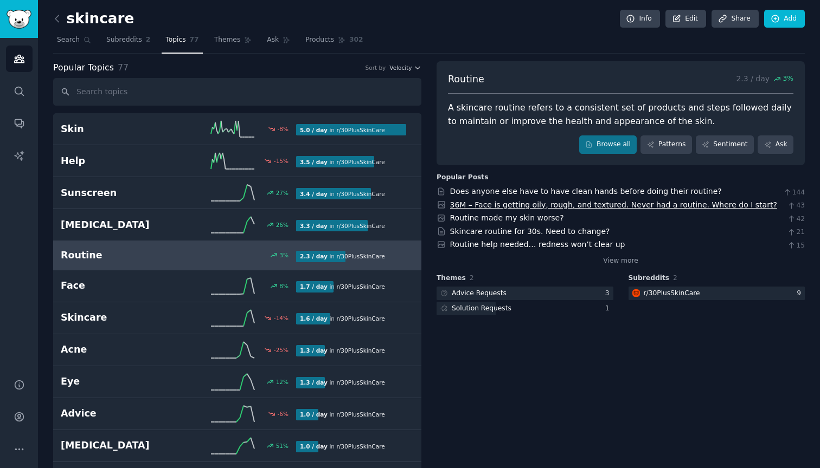
click at [481, 205] on link "36M – Face is getting oily, rough, and textured. Never had a routine. Where do …" at bounding box center [613, 205] width 327 height 9
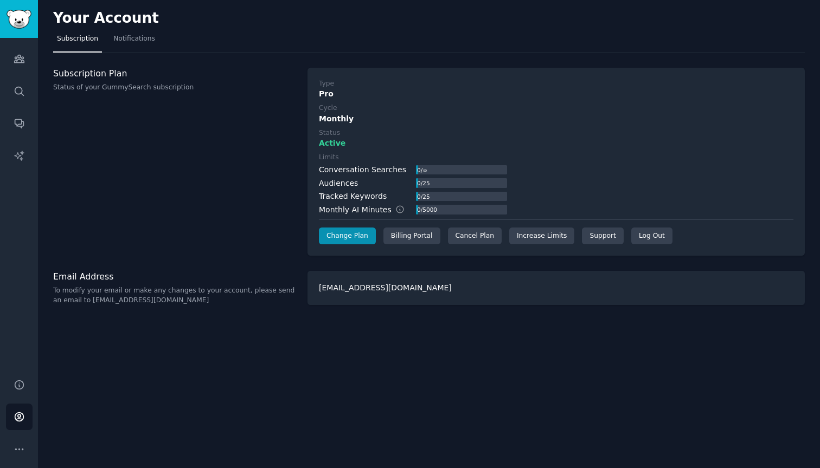
click at [601, 54] on div "Your Account Subscription Notifications Subscription Plan Status of your GummyS…" at bounding box center [429, 234] width 782 height 468
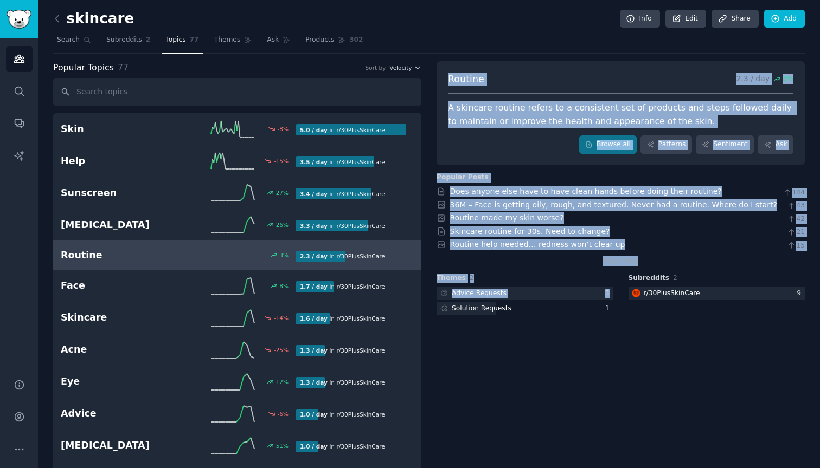
drag, startPoint x: 510, startPoint y: 58, endPoint x: 522, endPoint y: 348, distance: 290.3
